Goal: Information Seeking & Learning: Understand process/instructions

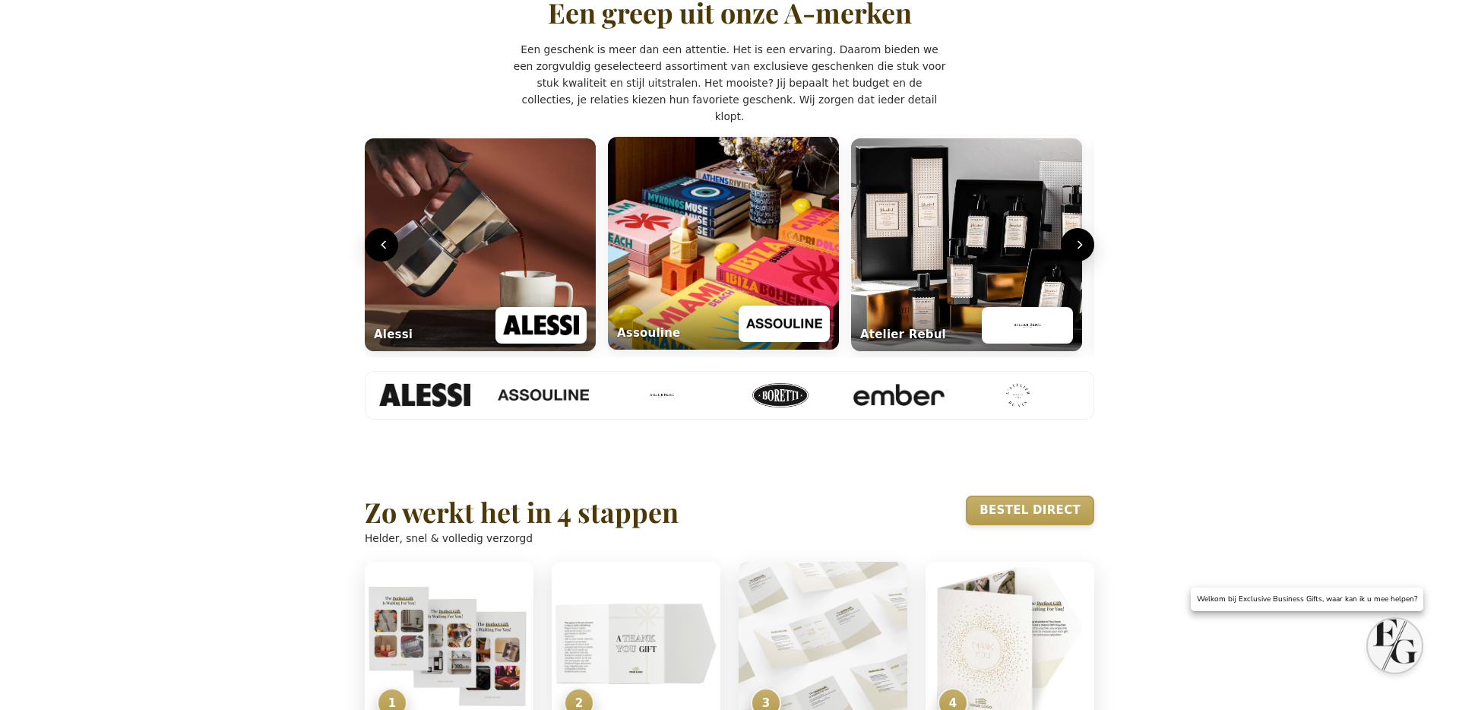
scroll to position [689, 0]
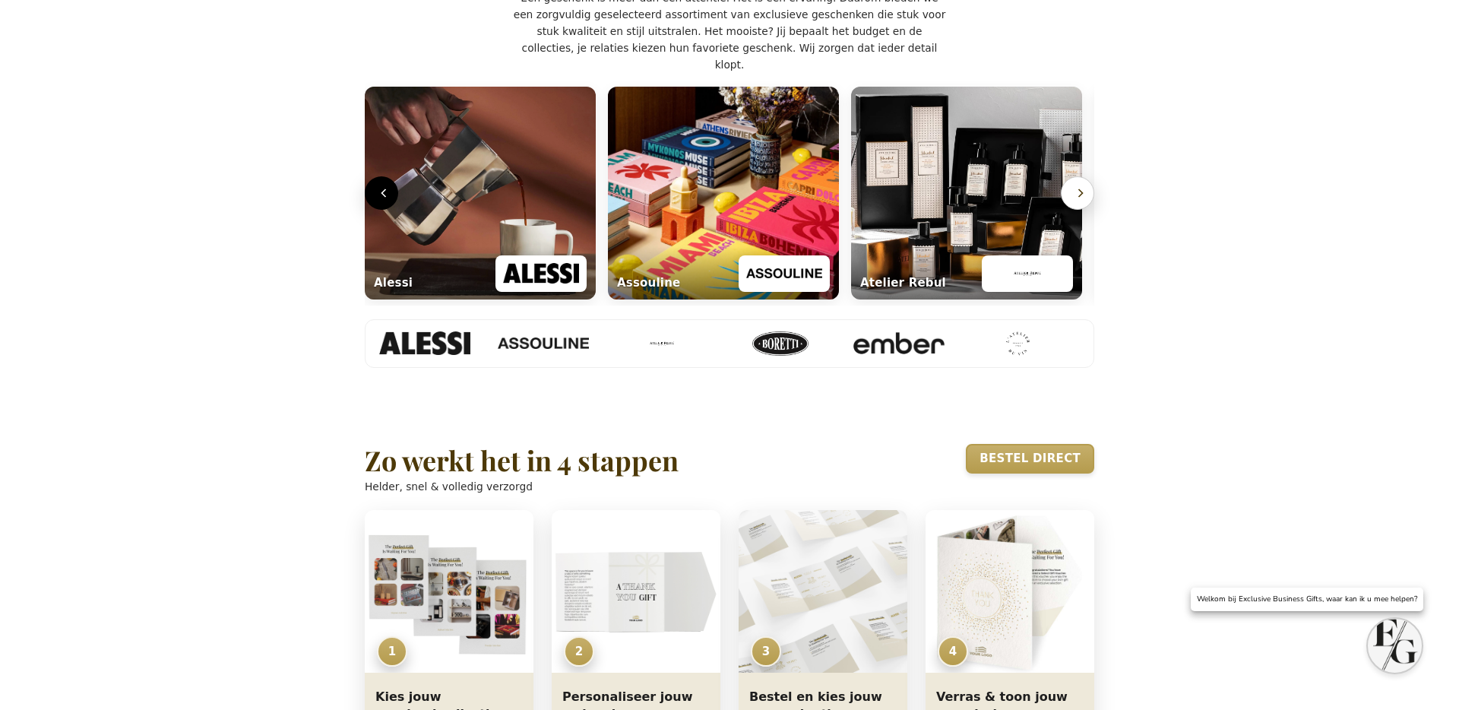
click at [1076, 201] on icon "Volgende" at bounding box center [1080, 192] width 15 height 15
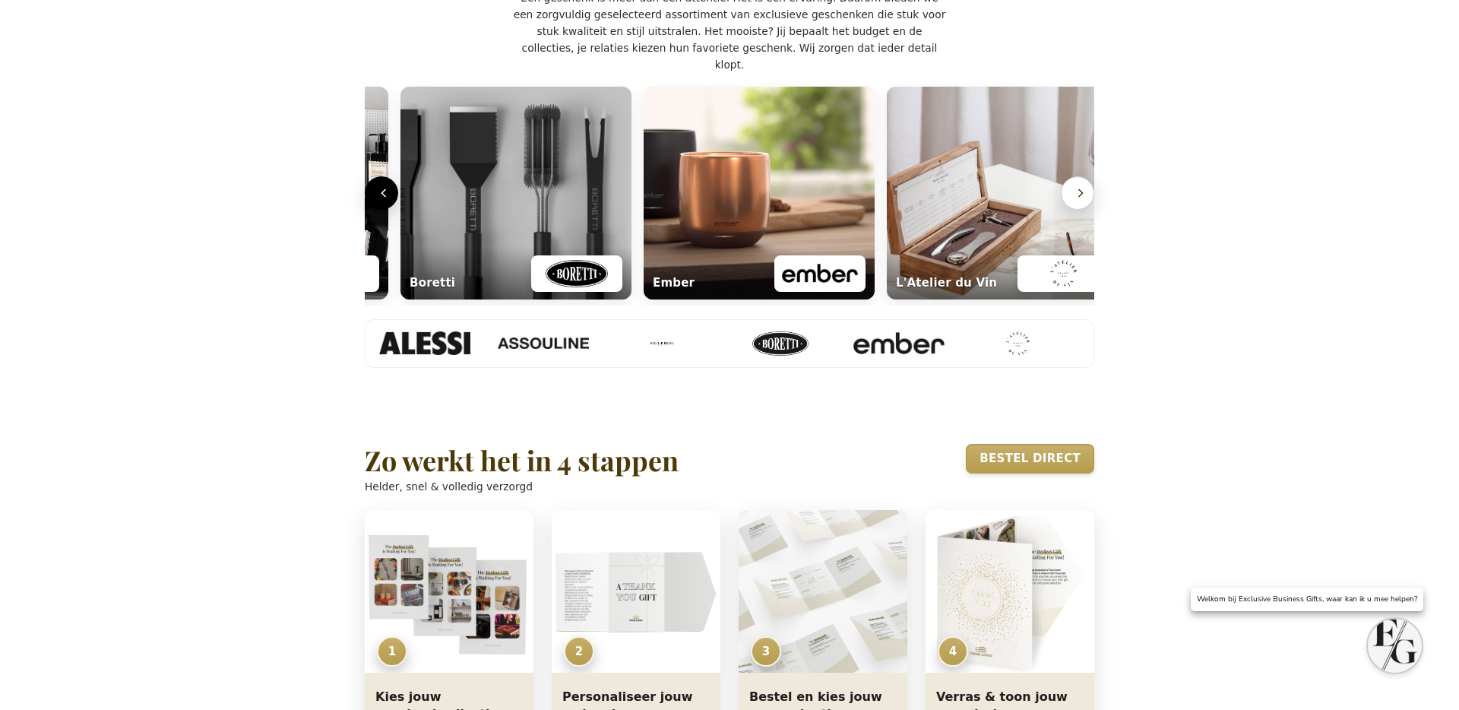
scroll to position [0, 736]
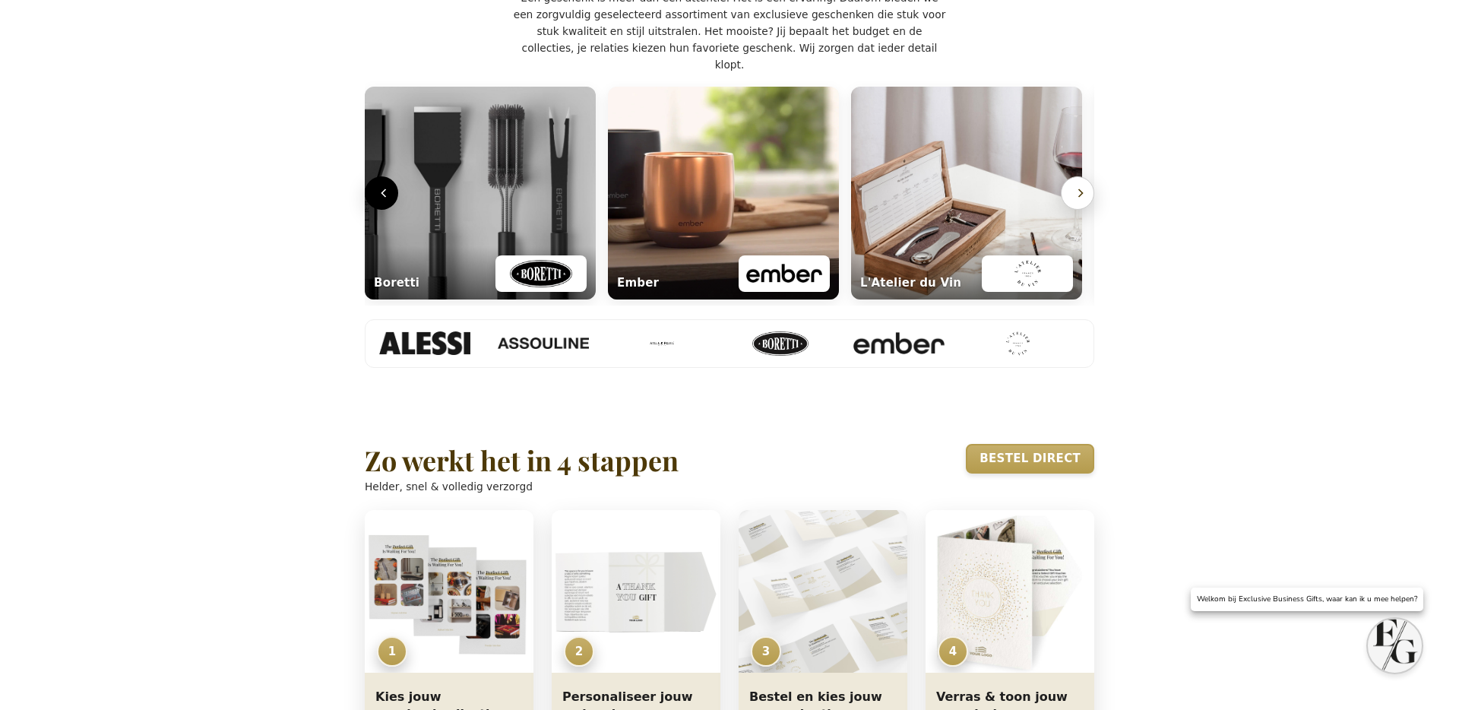
click at [1076, 201] on icon "Volgende" at bounding box center [1080, 192] width 15 height 15
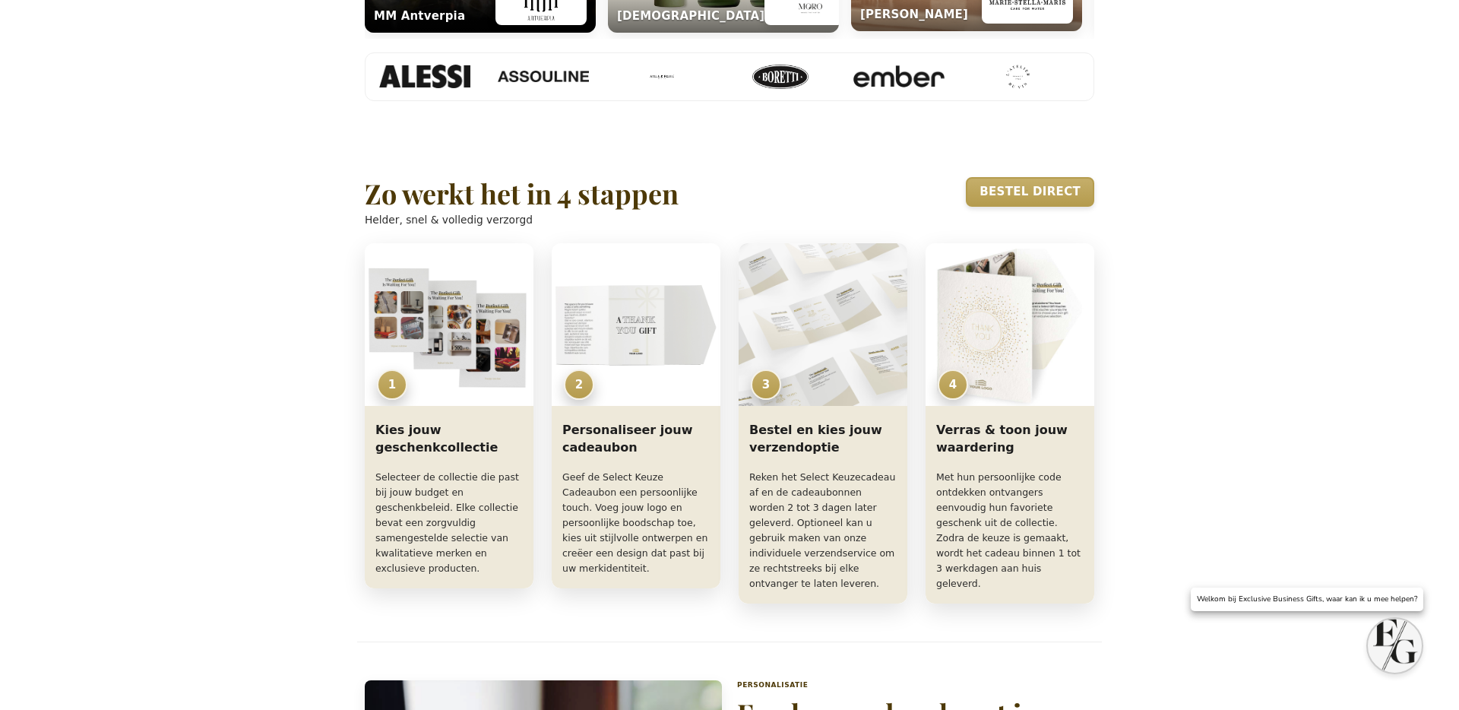
scroll to position [1027, 0]
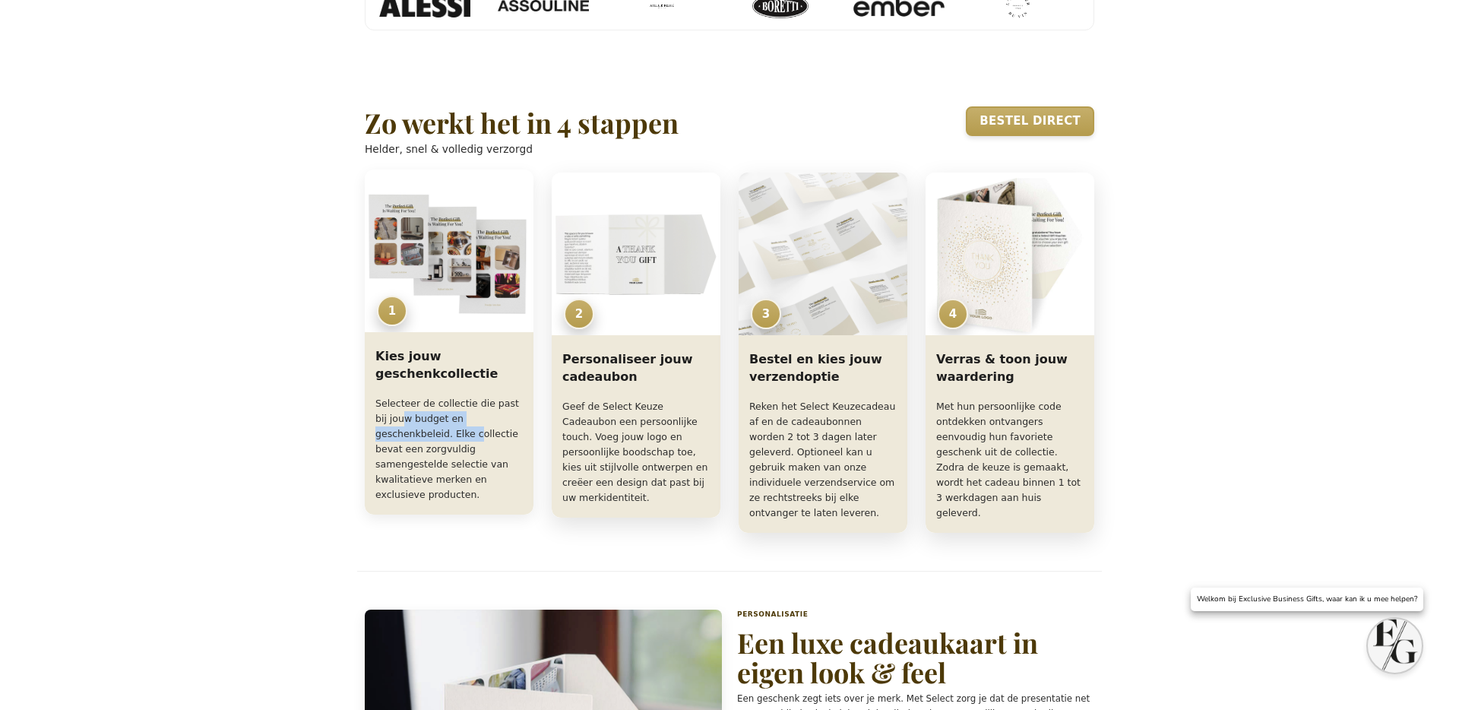
drag, startPoint x: 402, startPoint y: 474, endPoint x: 478, endPoint y: 495, distance: 78.7
click at [478, 495] on p "Selecteer de collectie die past bij jouw budget en geschenkbeleid. Elke collect…" at bounding box center [448, 449] width 147 height 106
drag, startPoint x: 407, startPoint y: 508, endPoint x: 493, endPoint y: 549, distance: 95.2
click at [493, 502] on p "Selecteer de collectie die past bij jouw budget en geschenkbeleid. Elke collect…" at bounding box center [448, 449] width 147 height 106
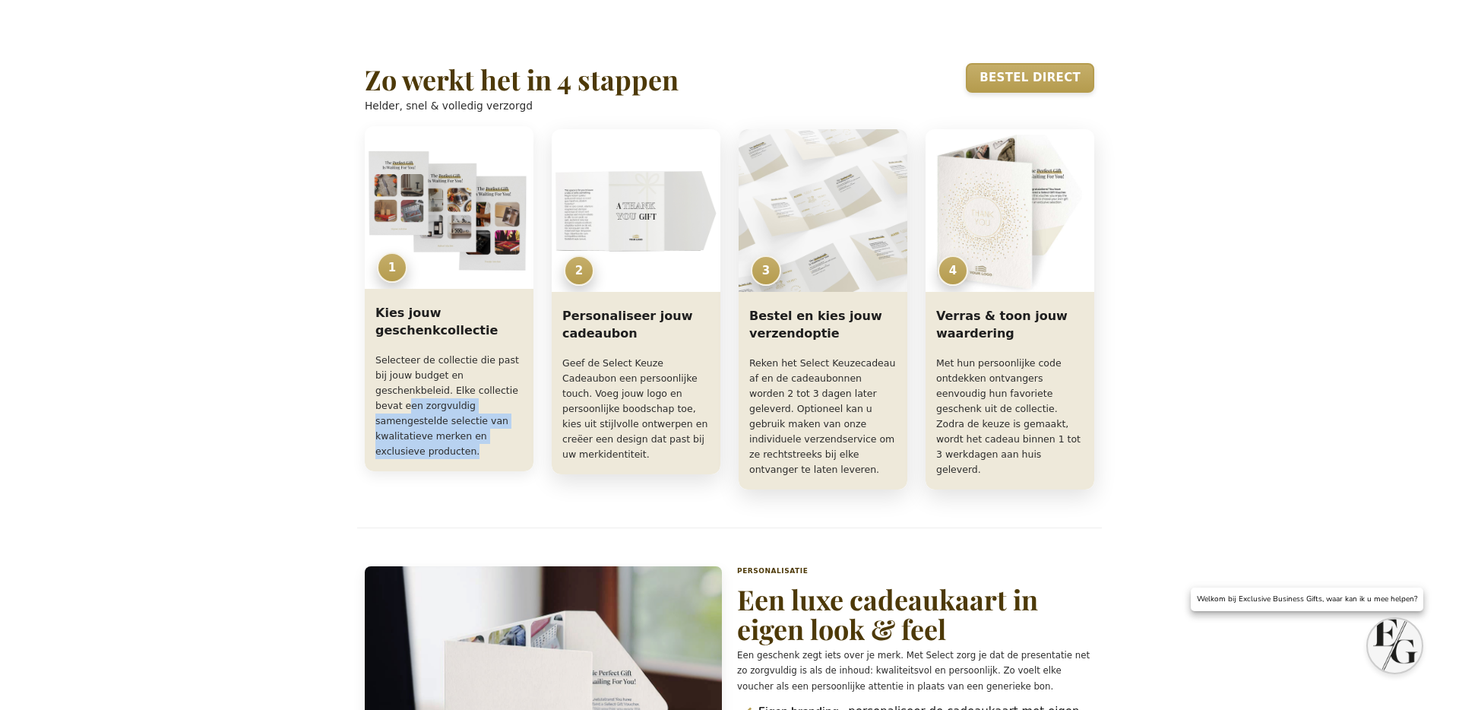
scroll to position [1074, 0]
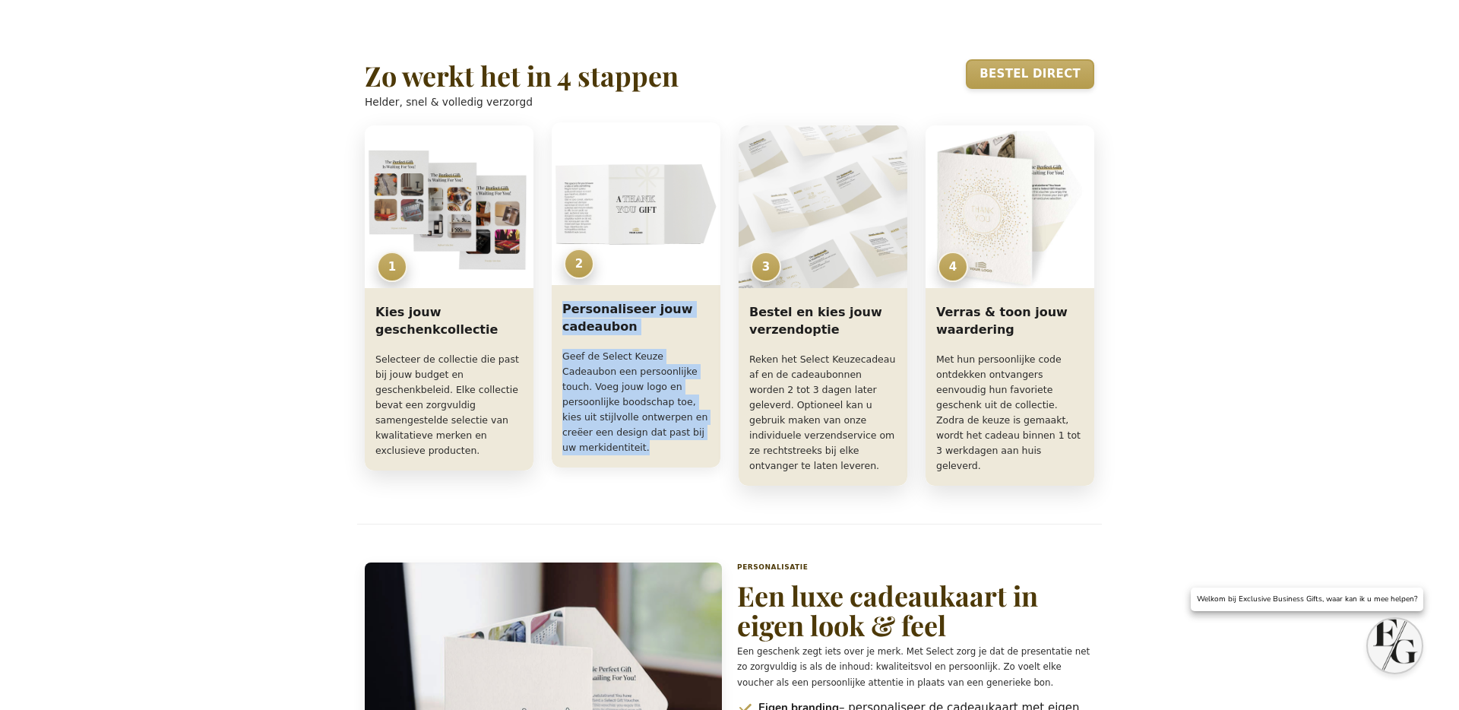
drag, startPoint x: 597, startPoint y: 376, endPoint x: 696, endPoint y: 506, distance: 163.7
click at [696, 467] on div "Personaliseer jouw cadeaubon Geef de Select Keuze Cadeaubon een persoonlijke to…" at bounding box center [636, 379] width 169 height 176
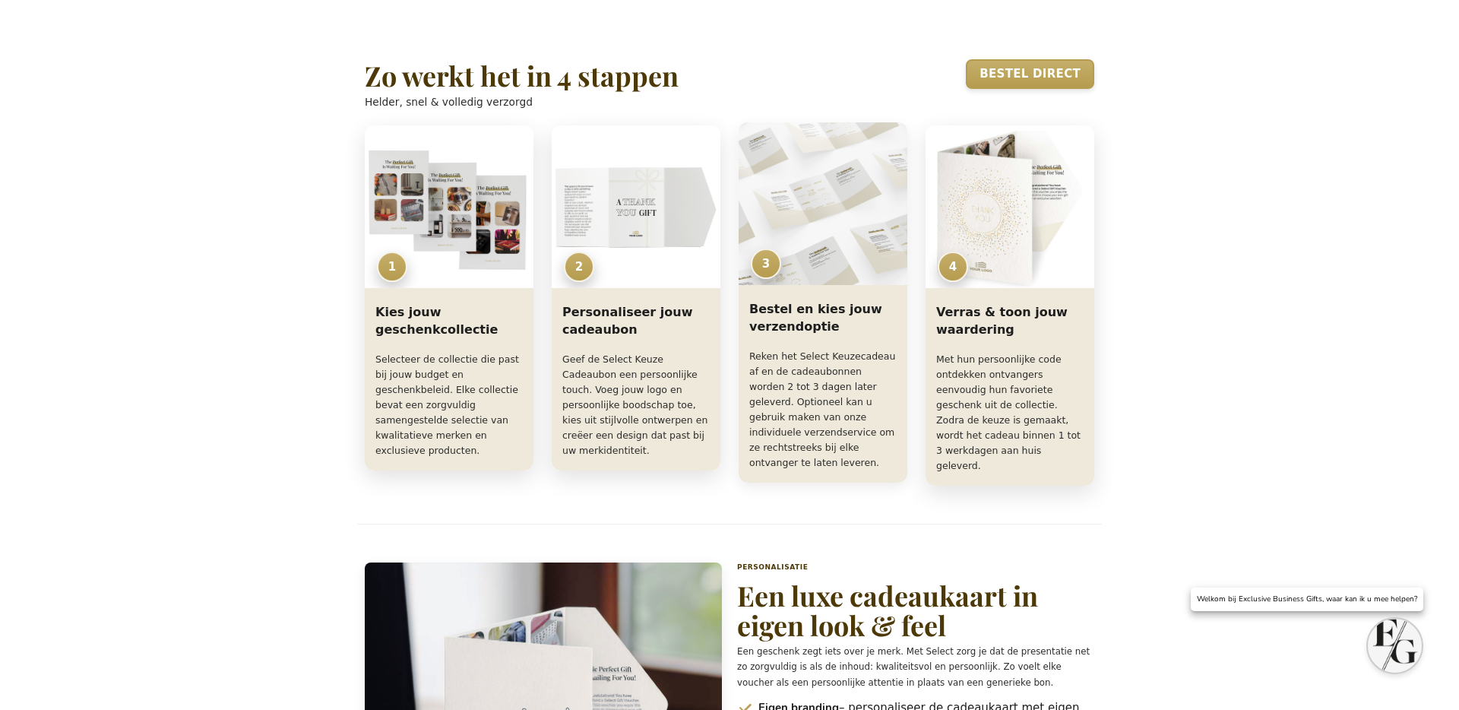
scroll to position [1075, 0]
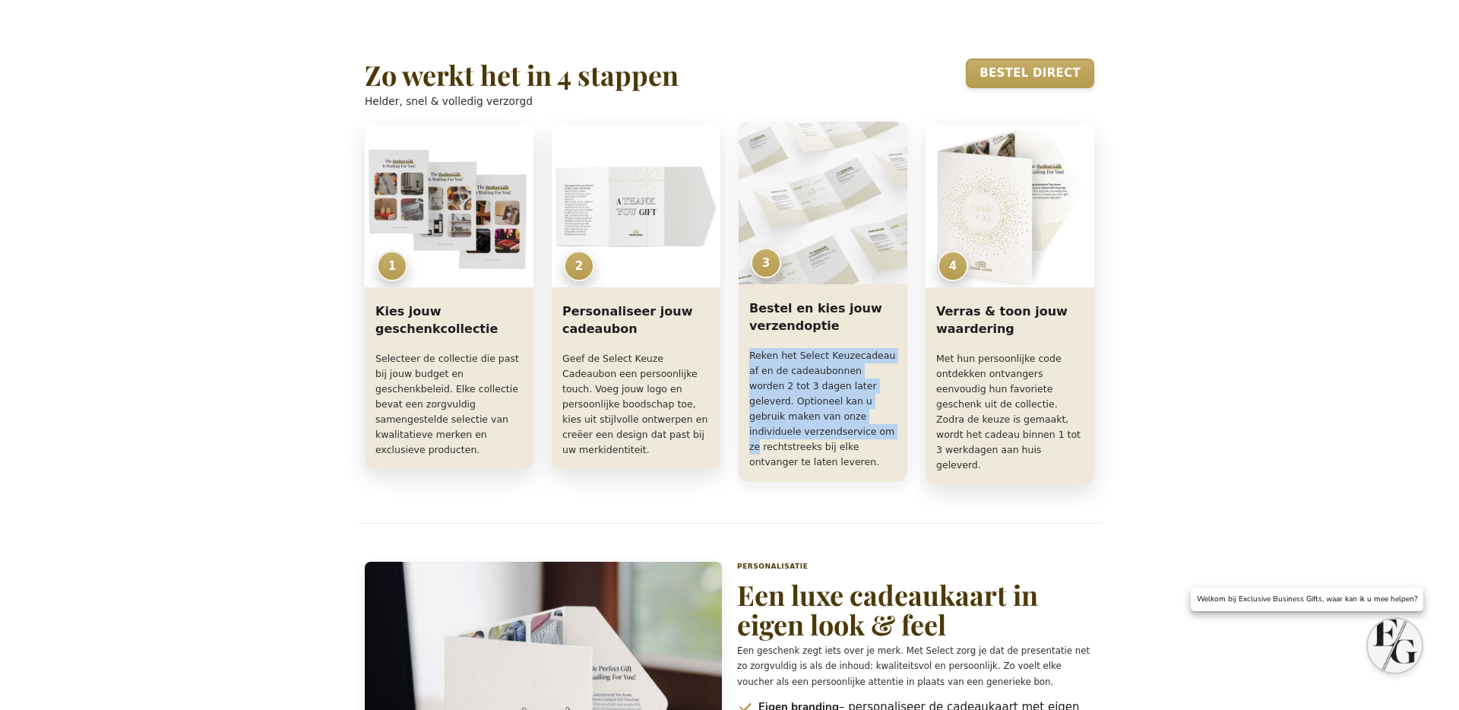
drag, startPoint x: 751, startPoint y: 411, endPoint x: 879, endPoint y: 495, distance: 152.6
click at [879, 470] on p "Reken het Select Keuzecadeau af en de cadeaubonnen worden 2 tot 3 dagen later g…" at bounding box center [822, 409] width 147 height 122
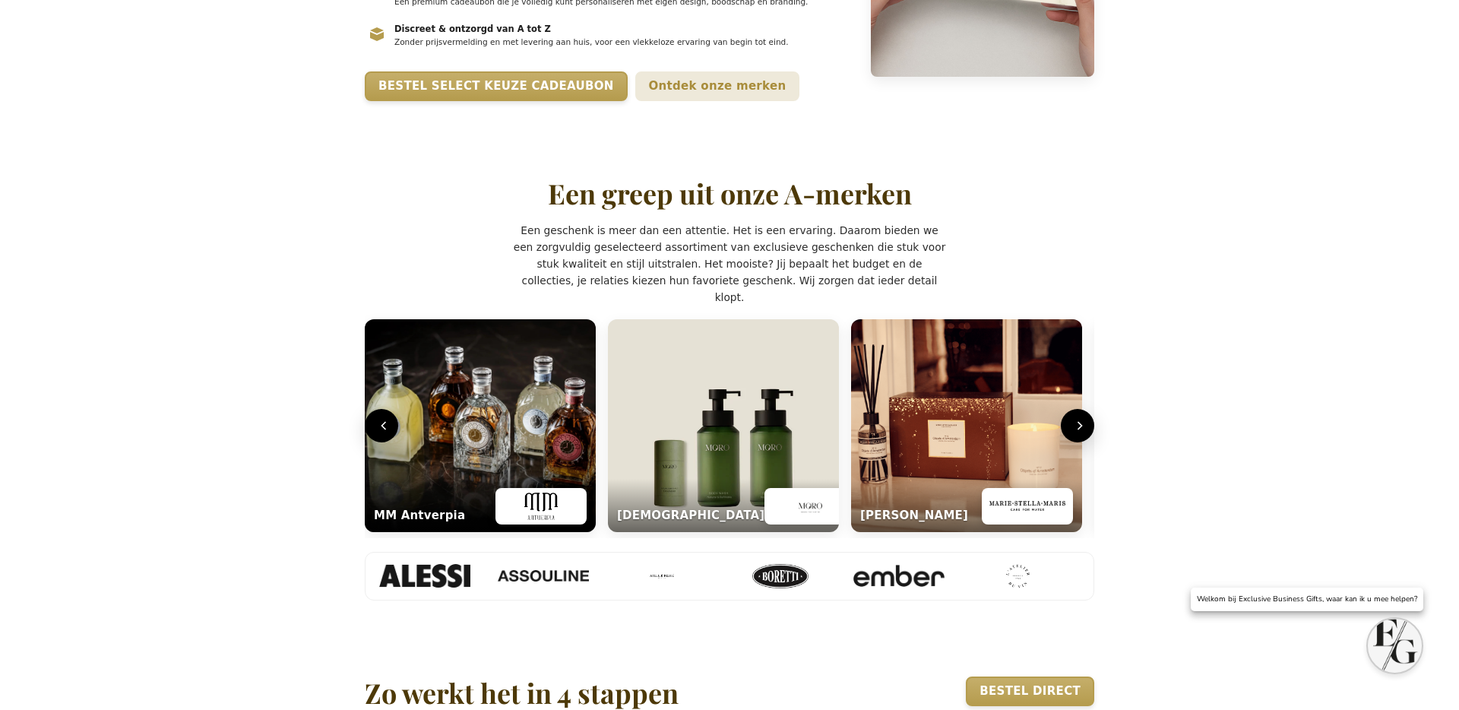
scroll to position [510, 0]
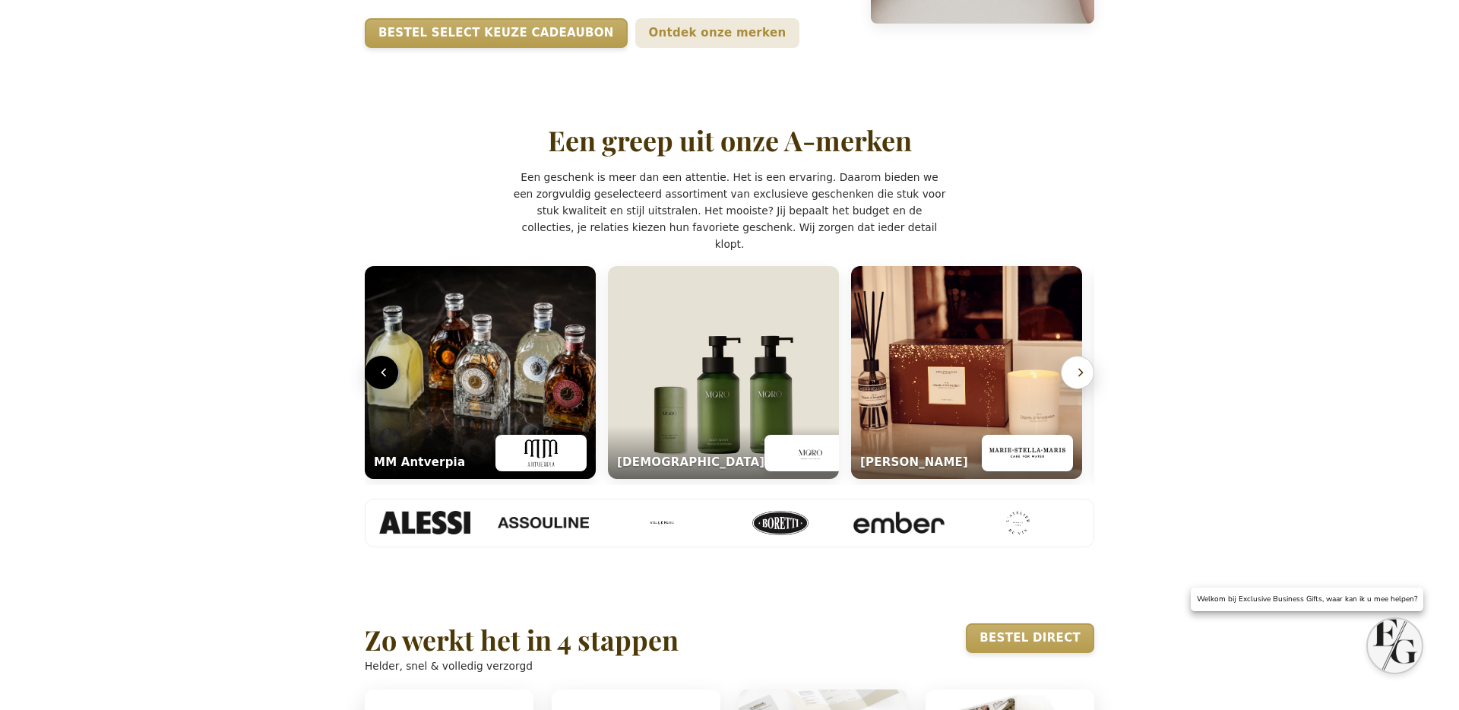
click at [1079, 380] on icon "Volgende" at bounding box center [1080, 372] width 15 height 15
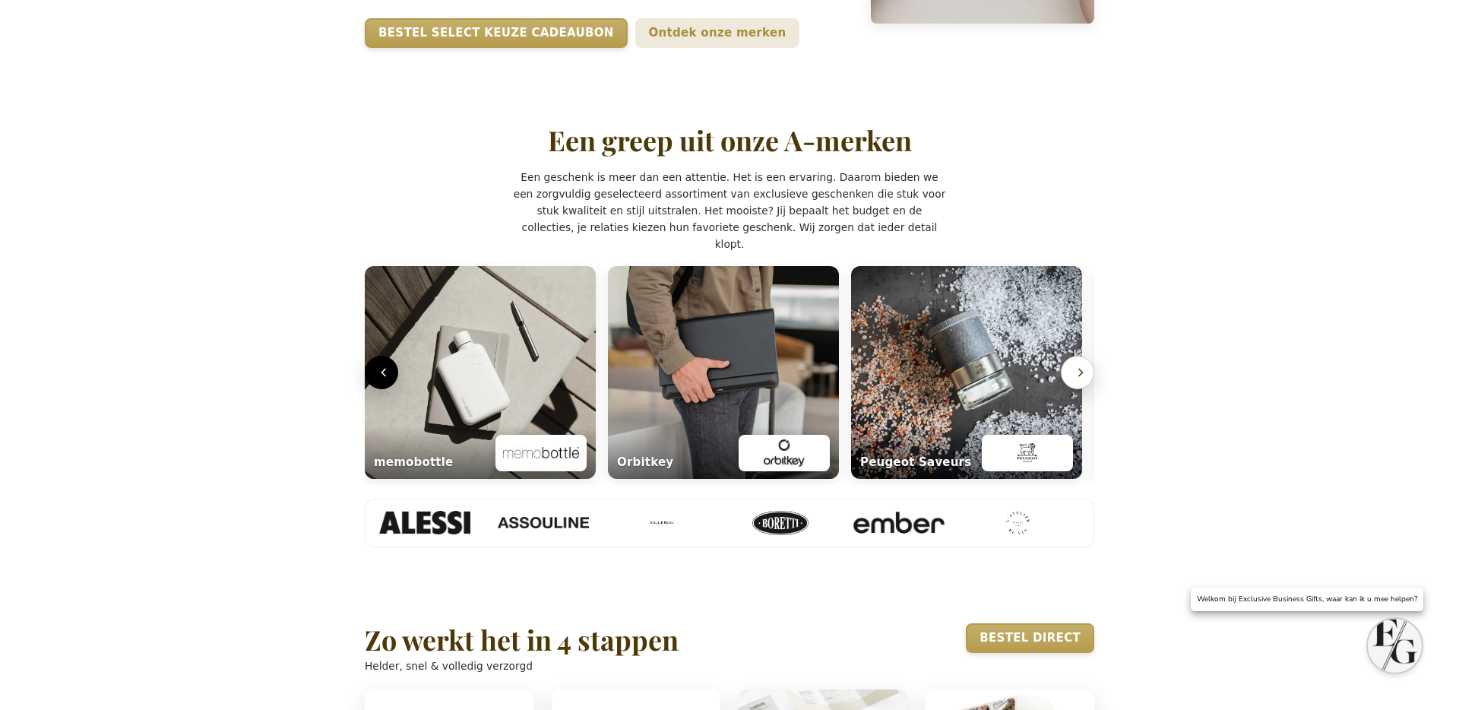
click at [1079, 380] on icon "Volgende" at bounding box center [1080, 372] width 15 height 15
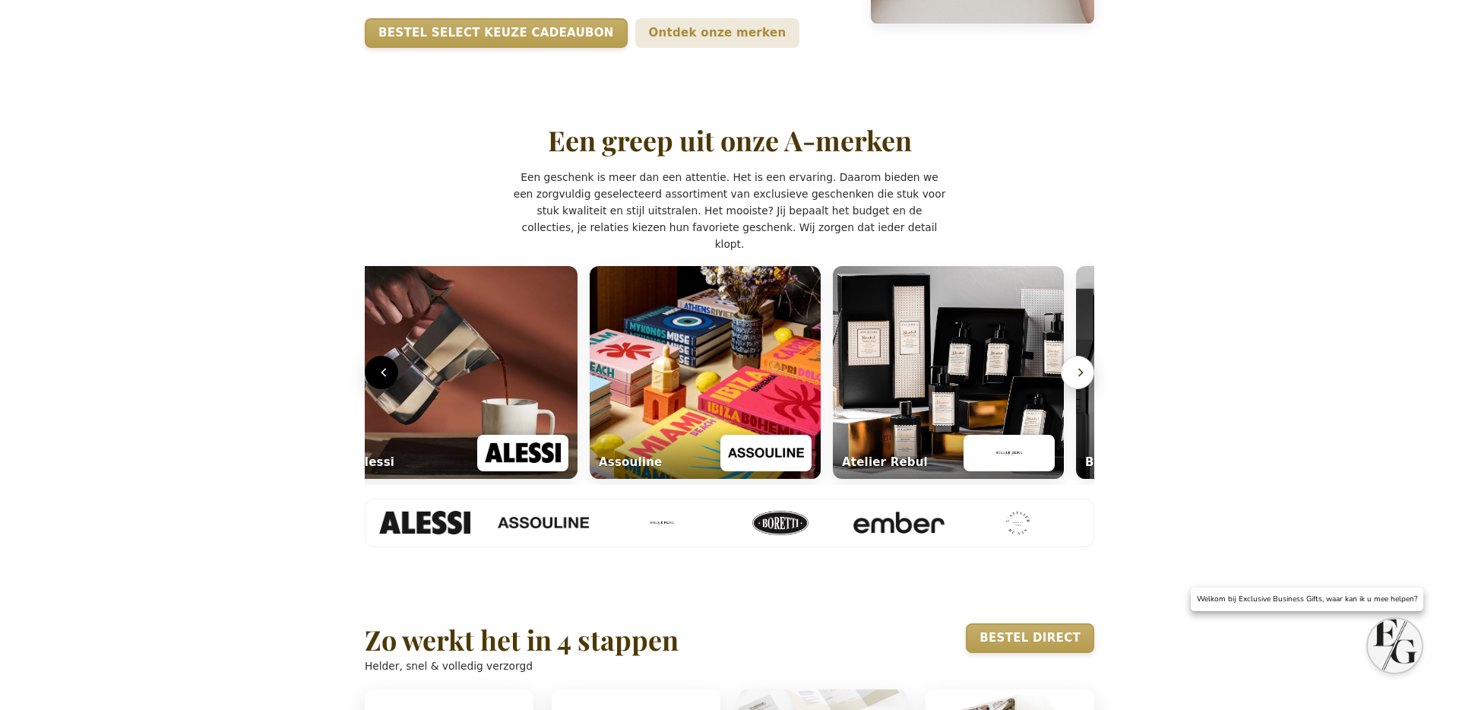
scroll to position [0, 6]
